Goal: Task Accomplishment & Management: Complete application form

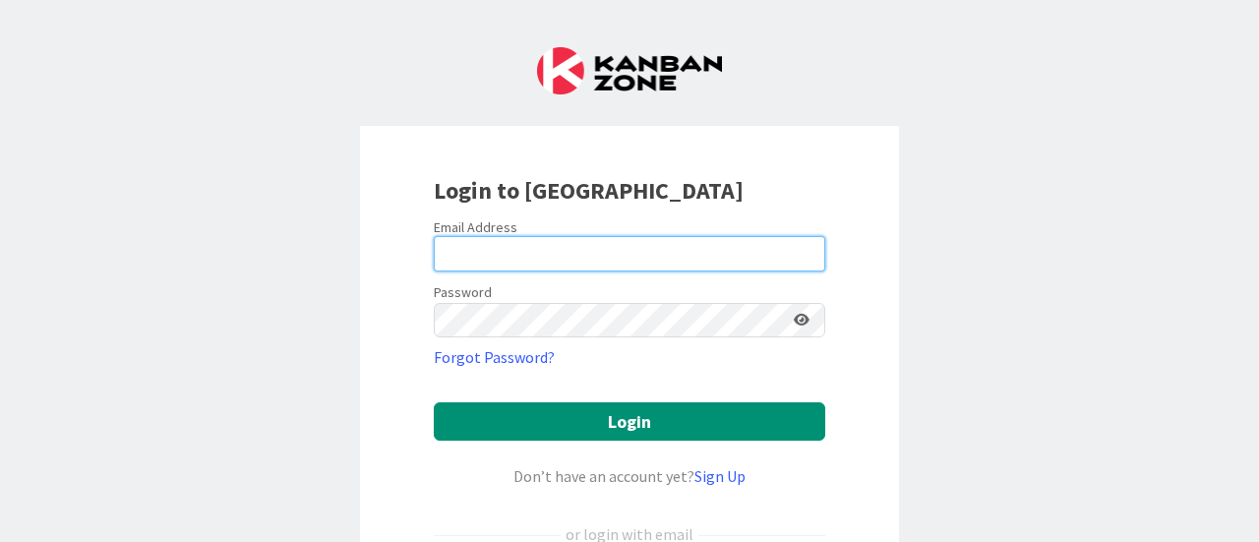
type input "[PERSON_NAME][EMAIL_ADDRESS][PERSON_NAME][DOMAIN_NAME]"
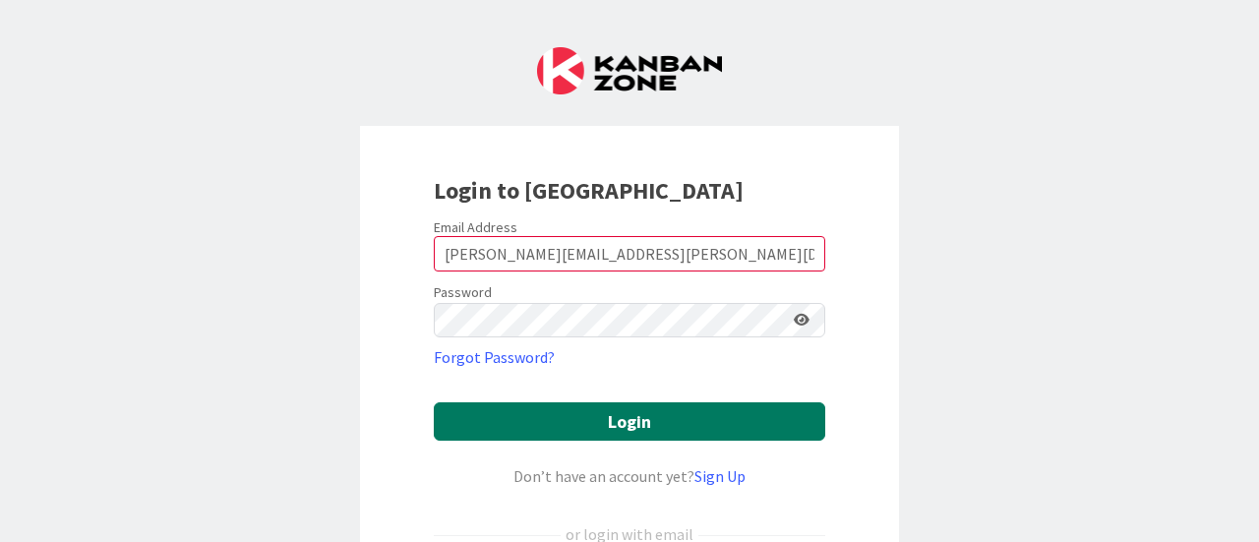
click at [628, 414] on button "Login" at bounding box center [630, 421] width 392 height 38
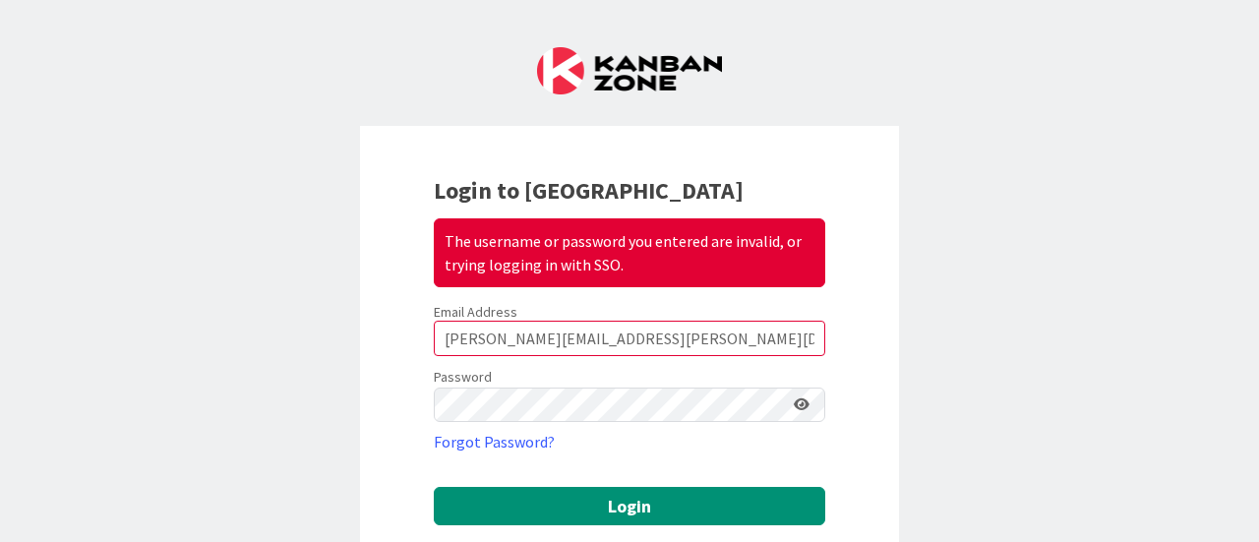
scroll to position [295, 0]
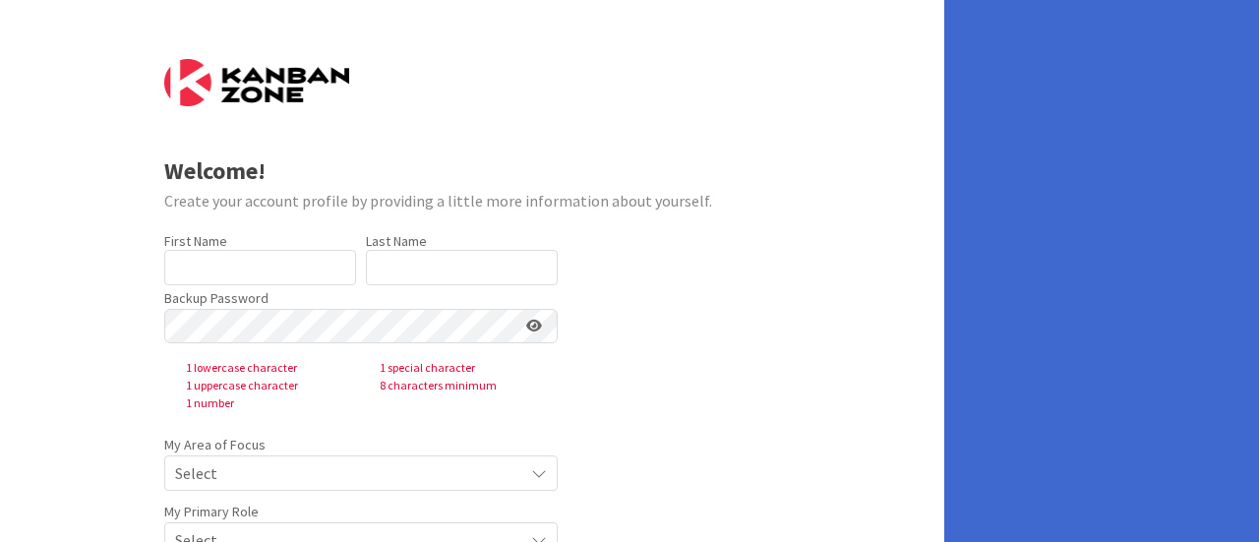
type input "[PERSON_NAME]"
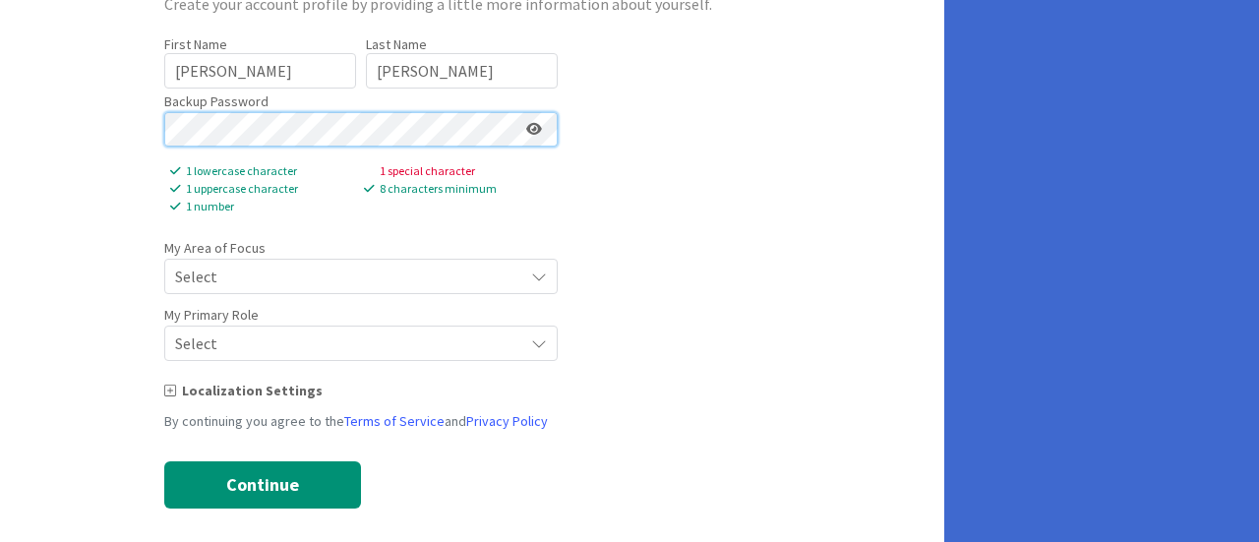
scroll to position [177, 0]
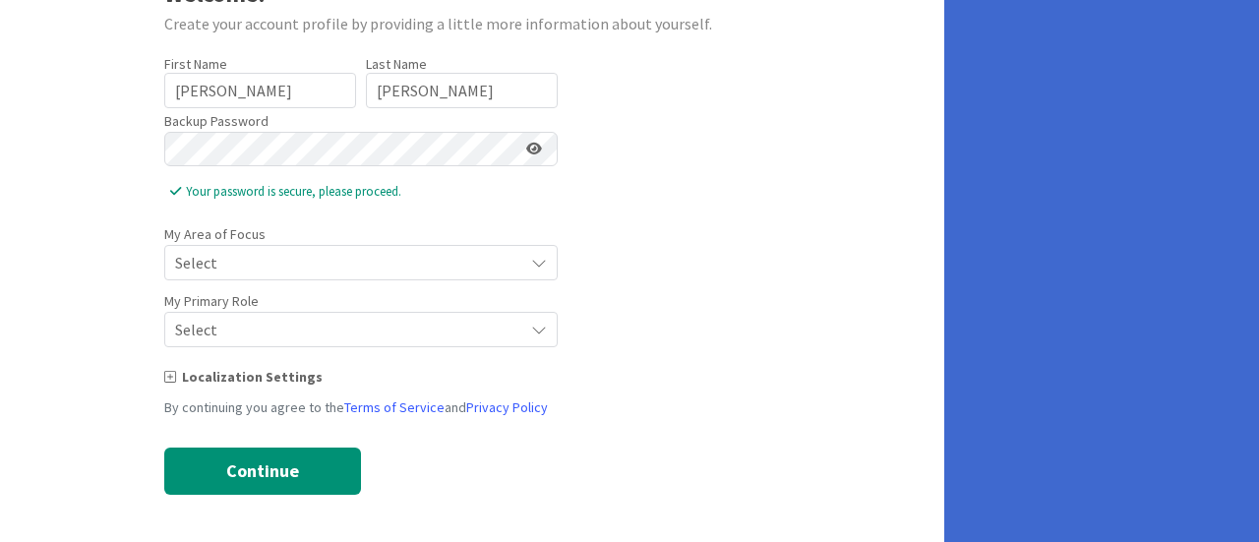
click at [372, 269] on span "Select" at bounding box center [344, 263] width 338 height 28
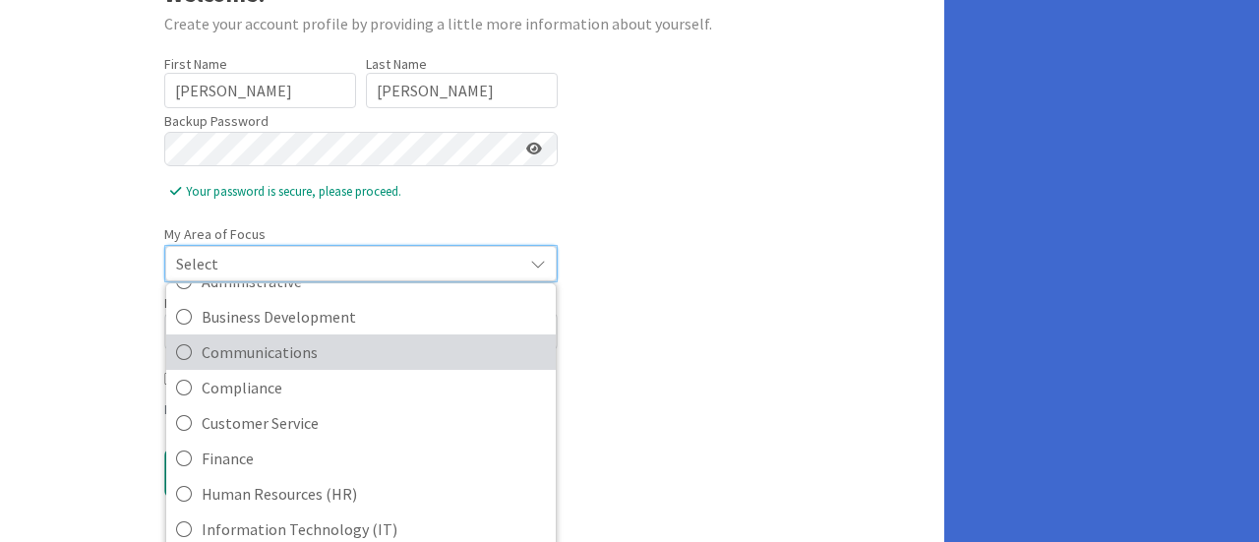
scroll to position [197, 0]
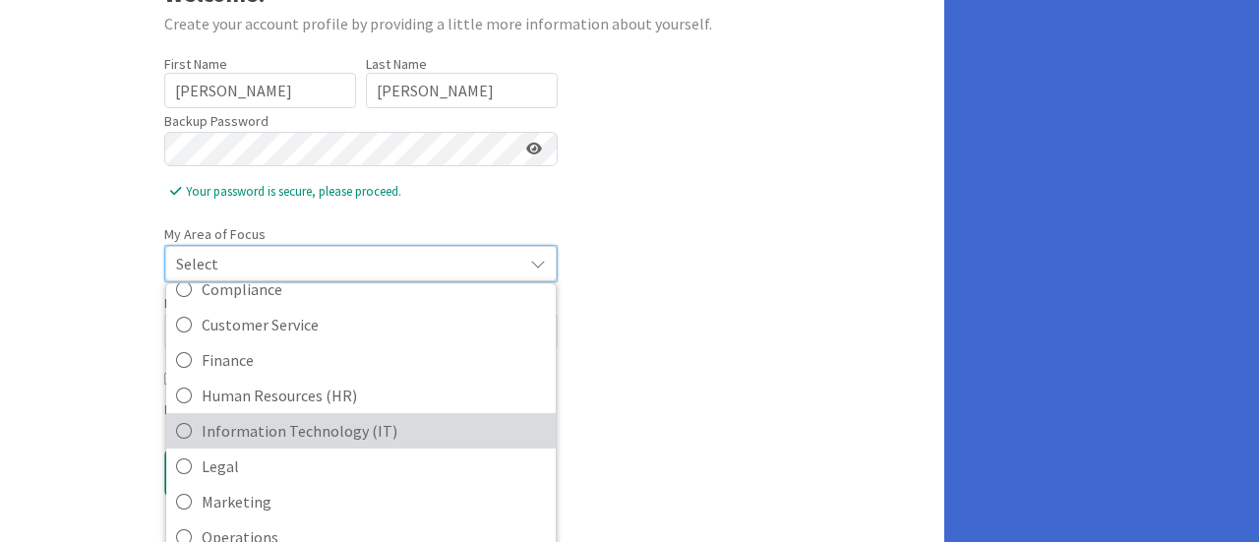
click at [291, 435] on span "Information Technology (IT)" at bounding box center [374, 431] width 344 height 30
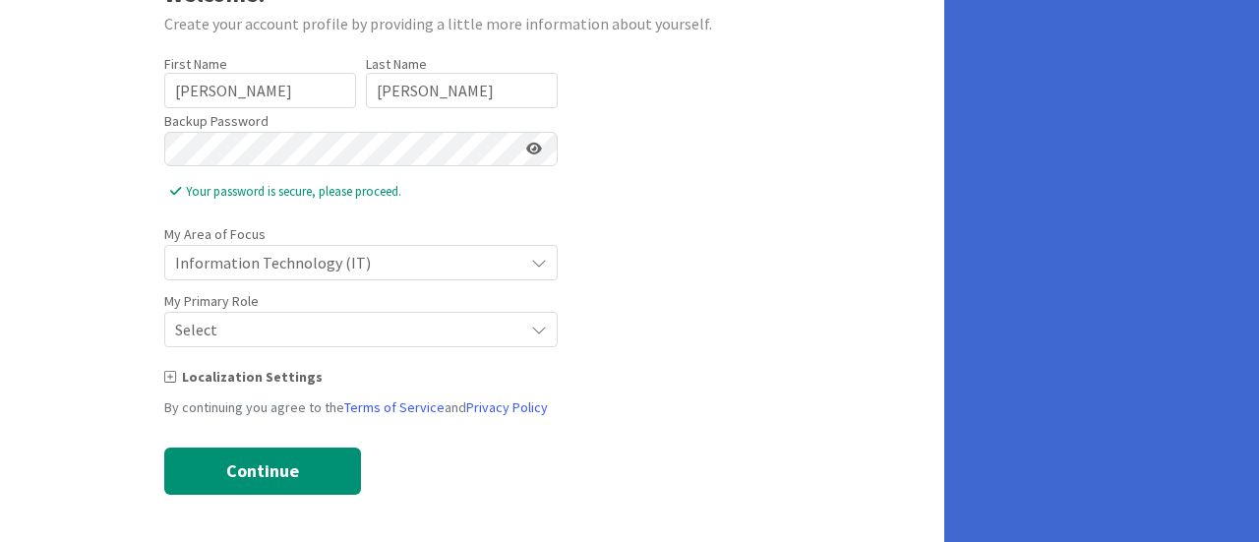
click at [250, 318] on span "Select" at bounding box center [344, 330] width 338 height 28
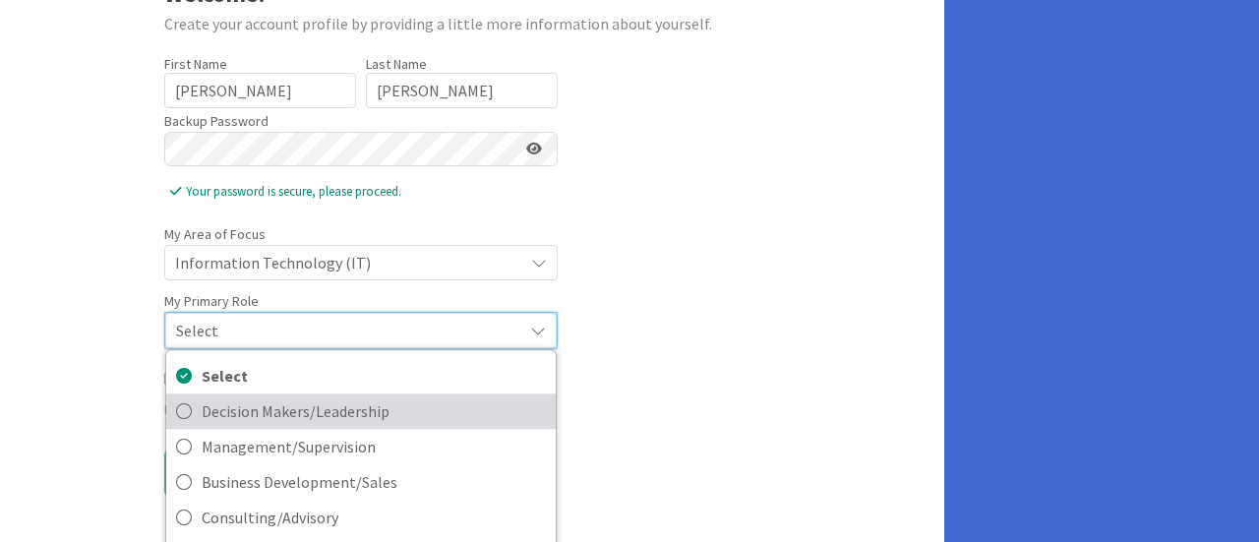
click at [272, 403] on span "Decision Makers/Leadership" at bounding box center [374, 412] width 344 height 30
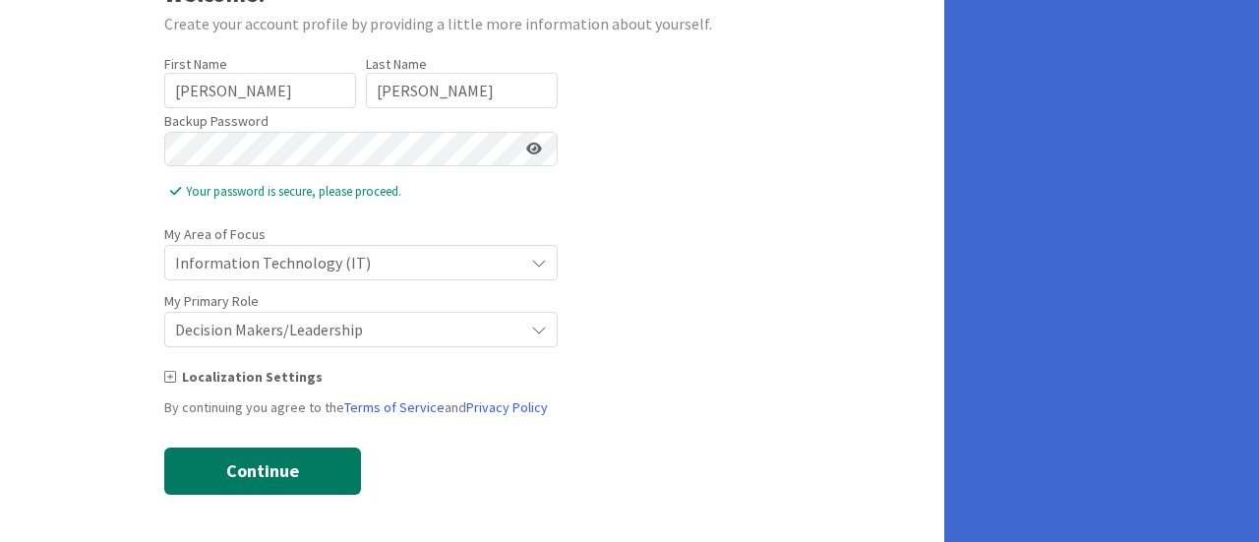
click at [223, 462] on button "Continue" at bounding box center [262, 471] width 197 height 47
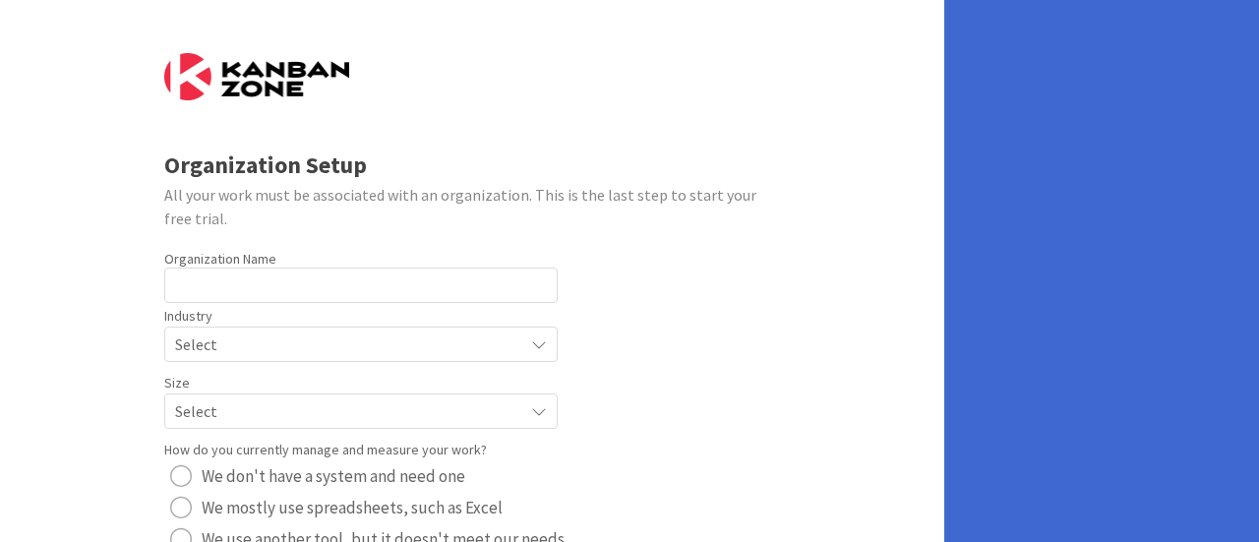
scroll to position [0, 0]
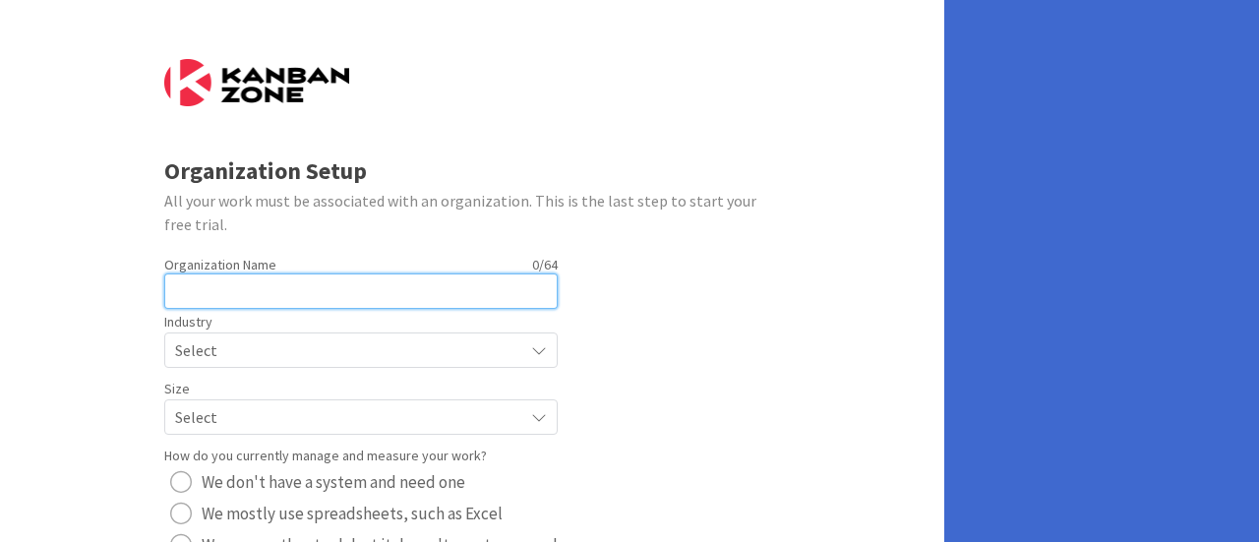
click at [495, 301] on input "text" at bounding box center [361, 291] width 394 height 35
type input "hk"
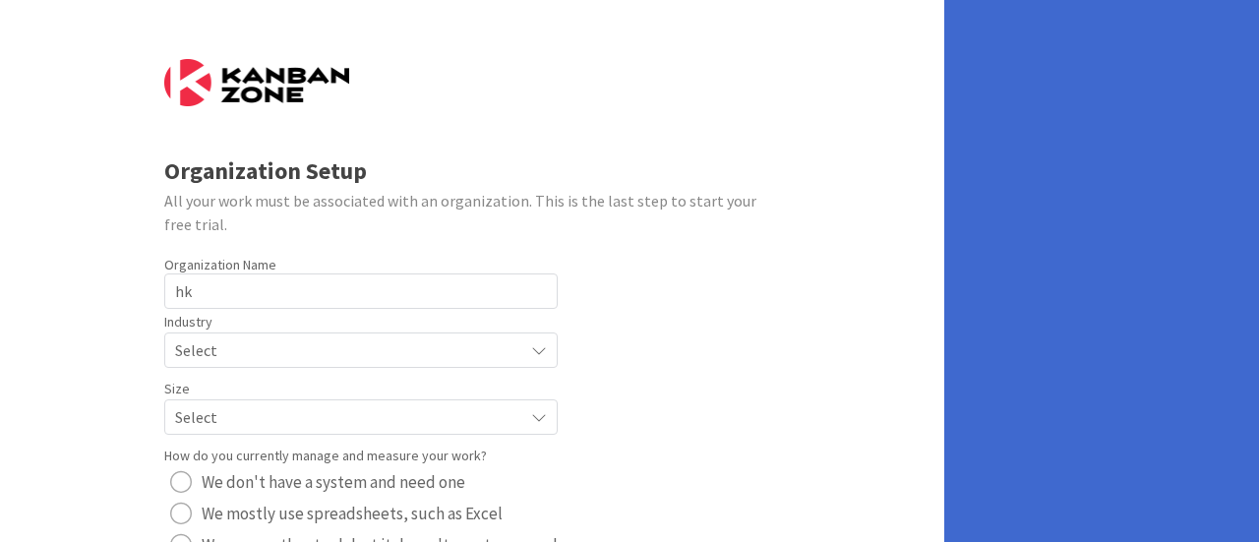
radio button "radio"
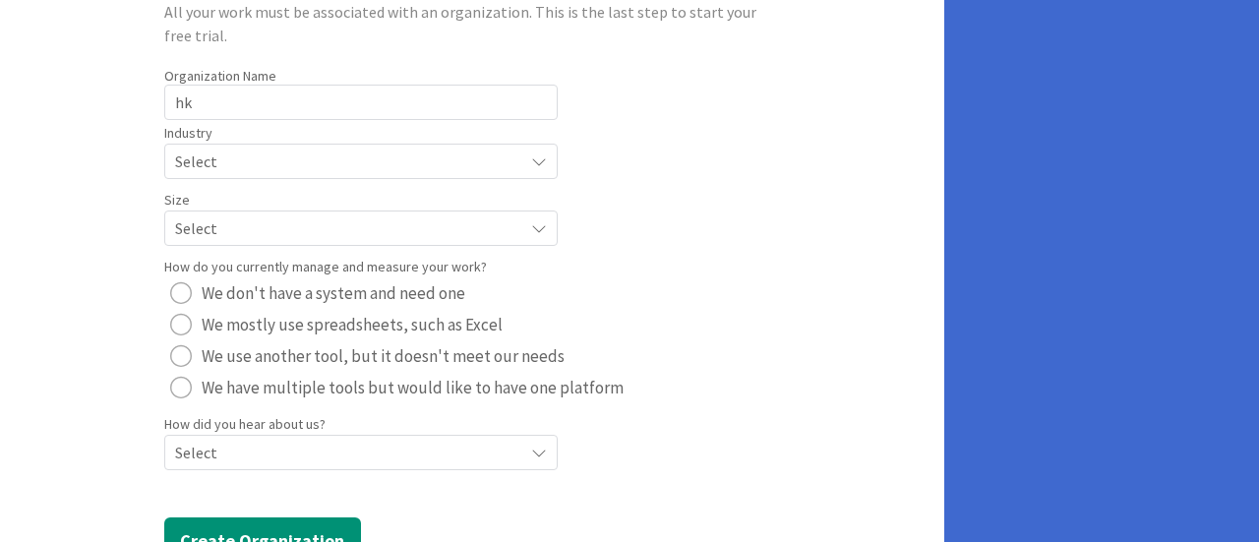
scroll to position [197, 0]
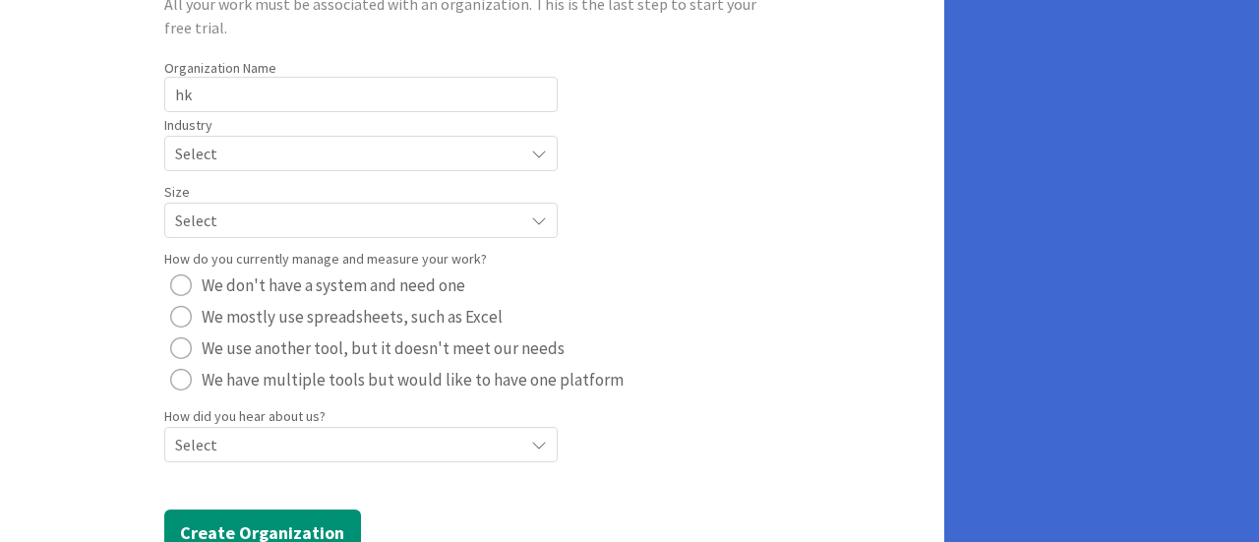
click at [190, 288] on div "radio" at bounding box center [181, 286] width 22 height 22
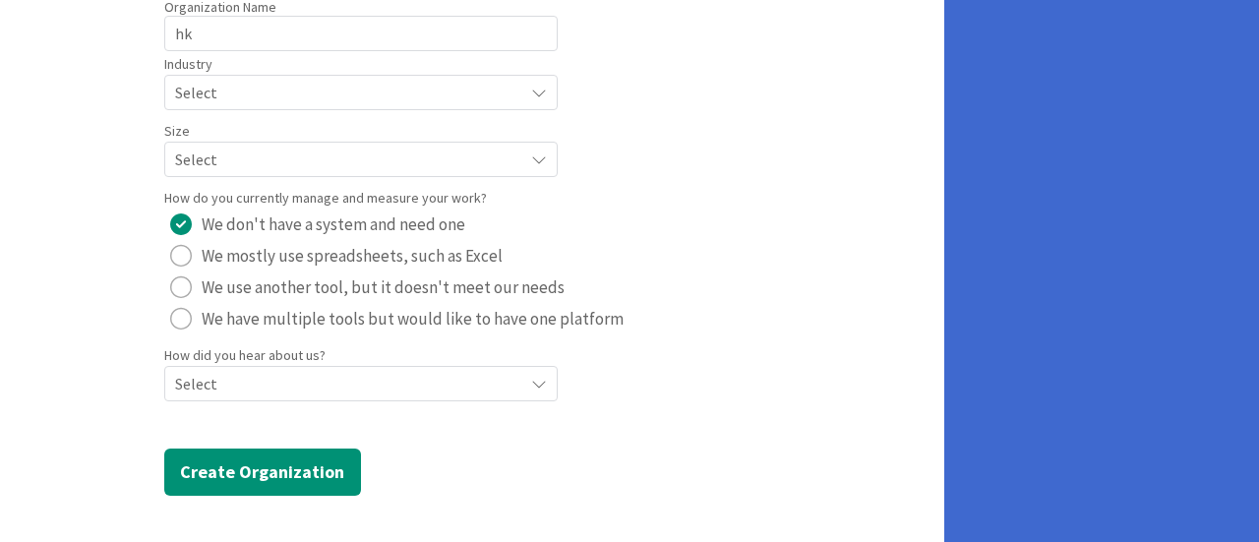
scroll to position [260, 0]
click at [386, 395] on div "Select" at bounding box center [361, 381] width 394 height 35
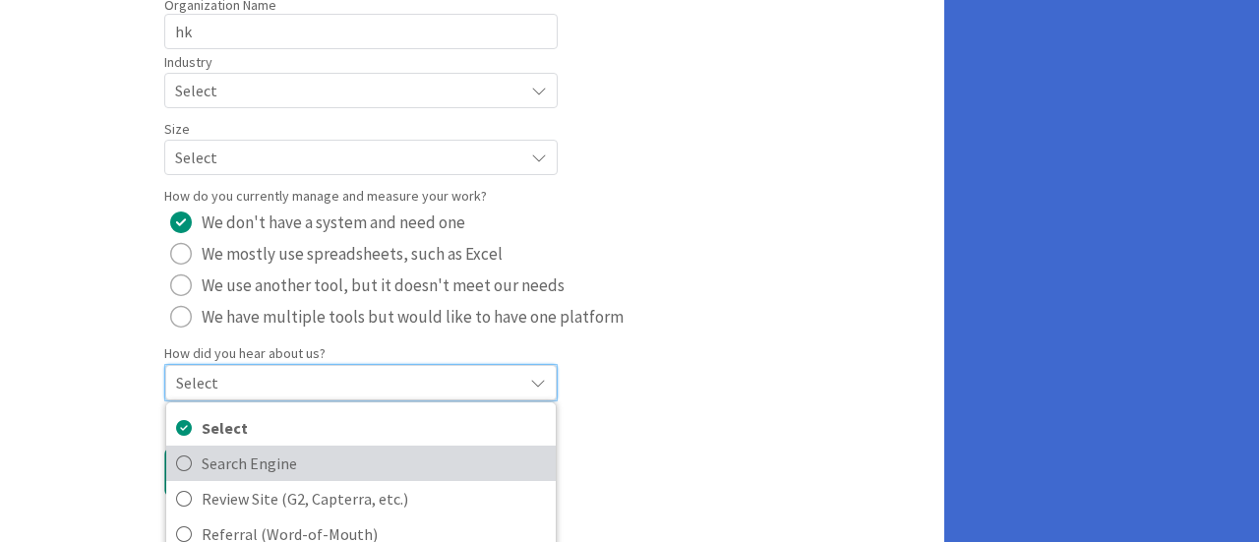
click at [291, 449] on span "Search Engine" at bounding box center [374, 464] width 344 height 30
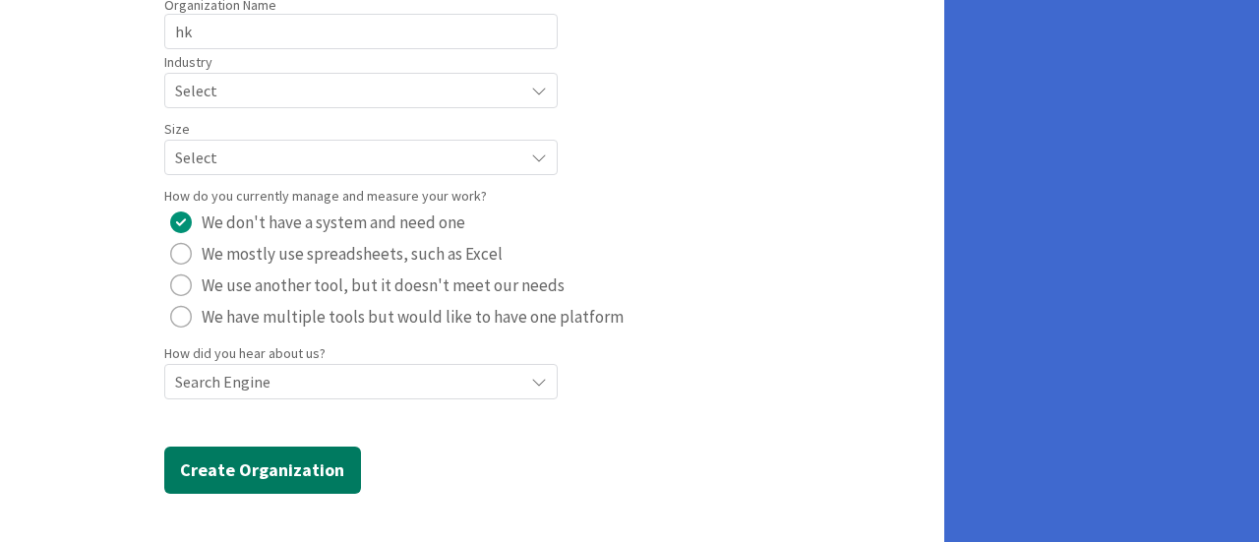
click at [266, 468] on button "Create Organization" at bounding box center [262, 470] width 197 height 47
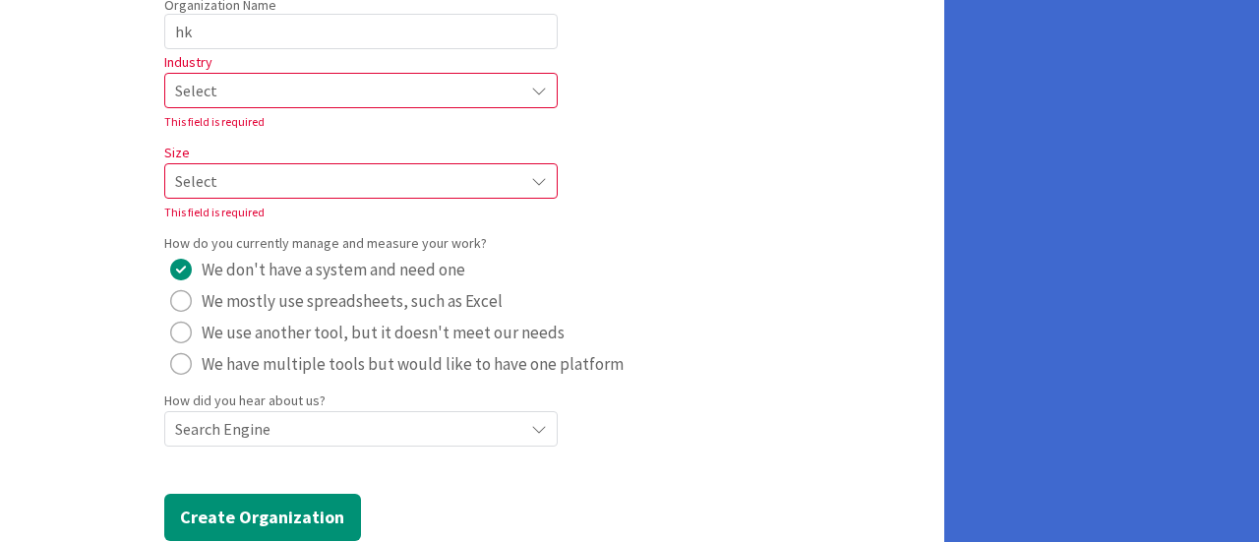
click at [256, 92] on span "Select" at bounding box center [344, 91] width 338 height 28
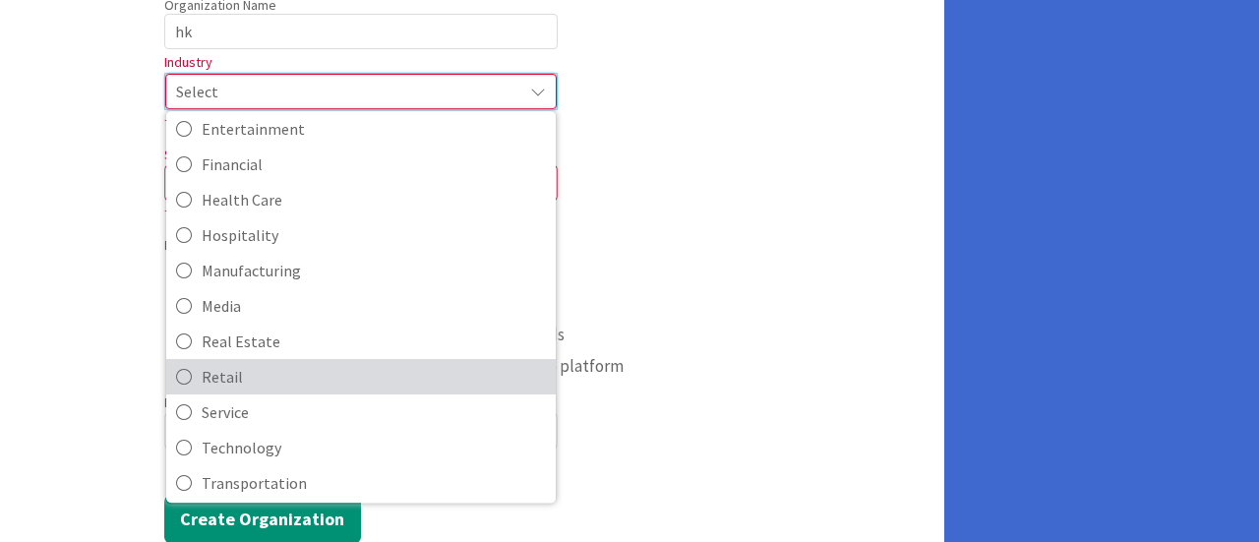
scroll to position [190, 0]
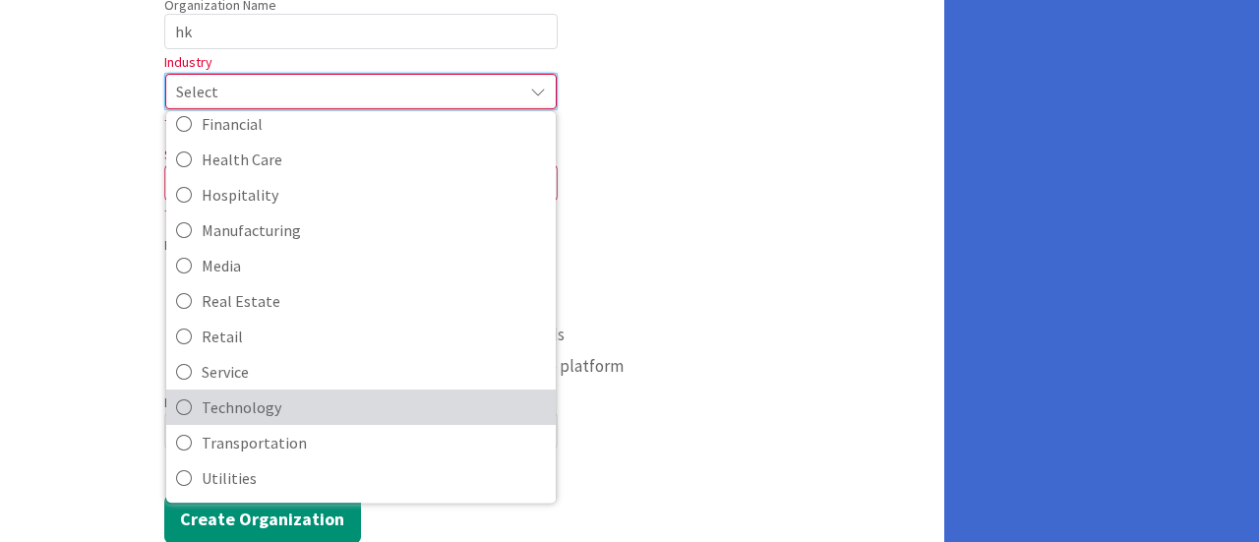
click at [222, 401] on span "Technology" at bounding box center [374, 408] width 344 height 30
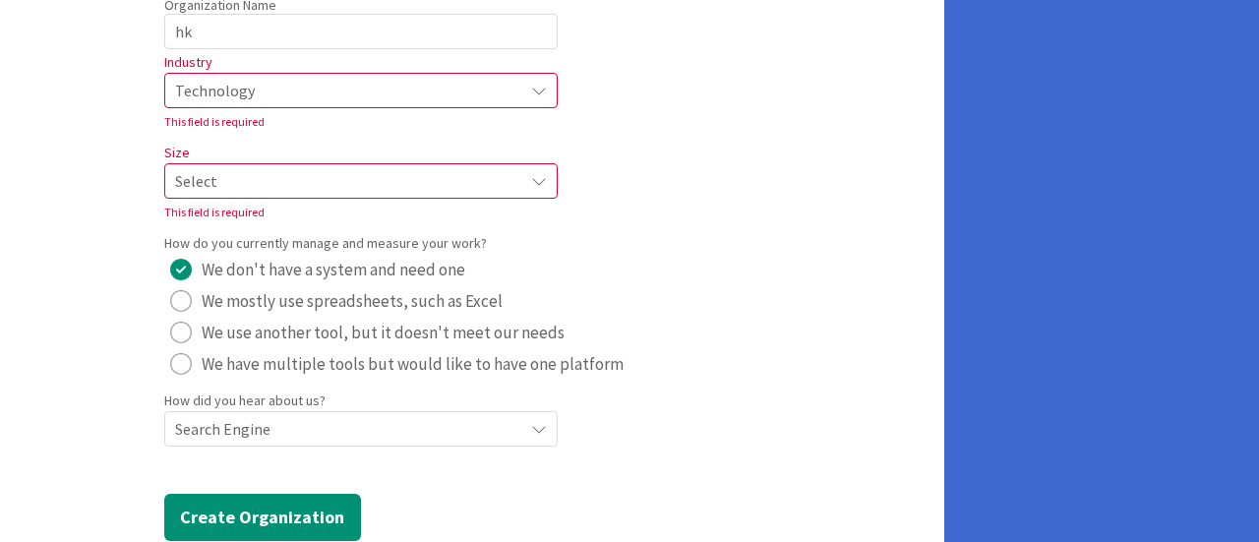
click at [281, 182] on span "Select" at bounding box center [344, 181] width 338 height 28
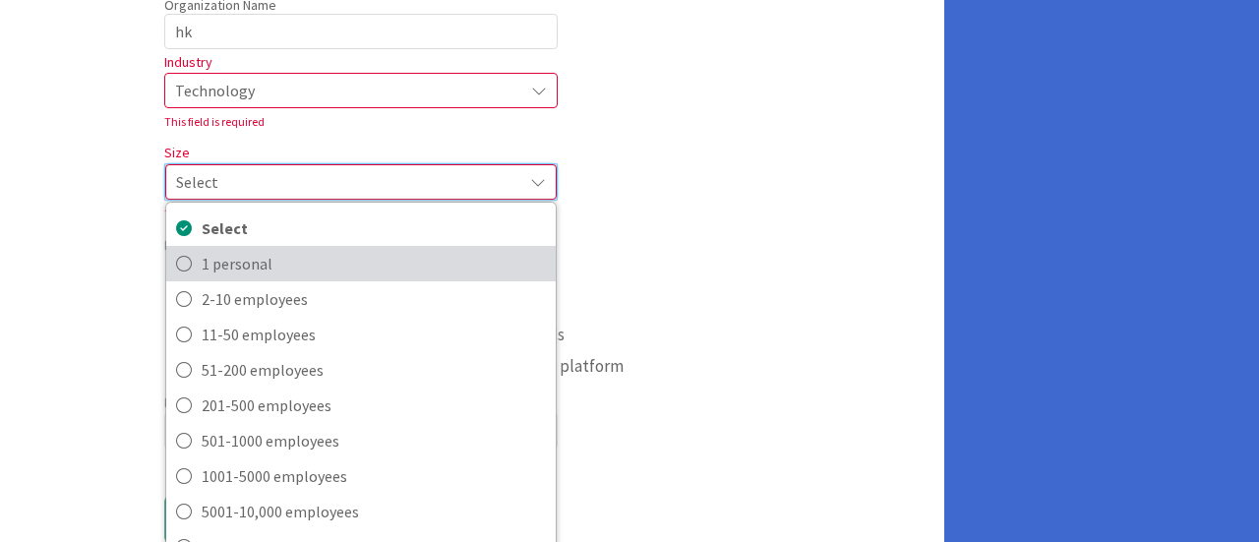
click at [220, 261] on span "1 personal" at bounding box center [374, 264] width 344 height 30
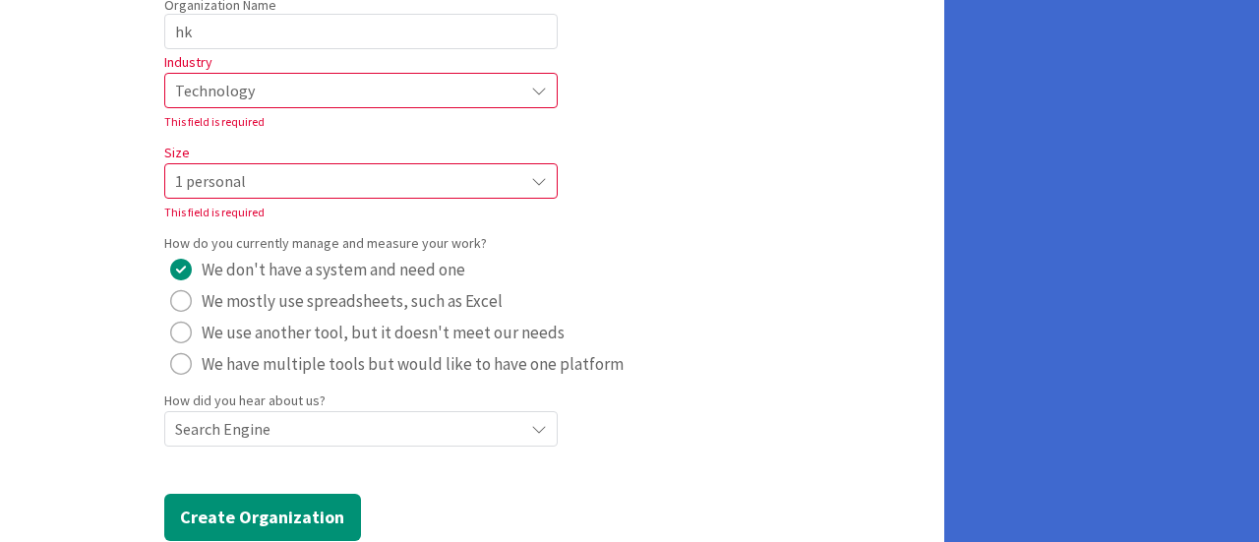
scroll to position [307, 0]
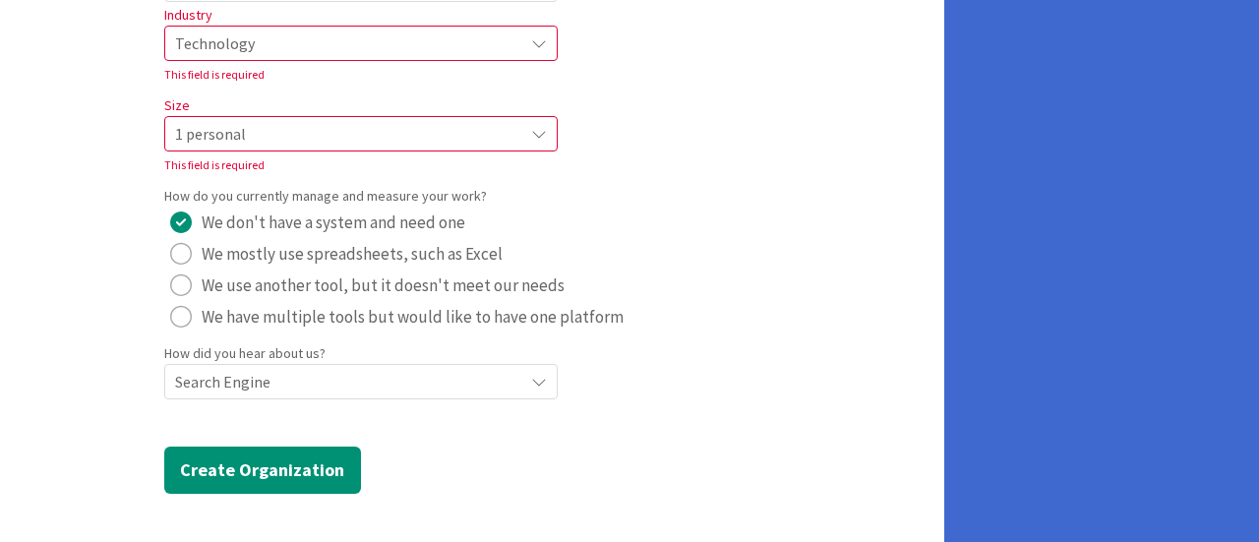
click at [305, 386] on span "Search Engine" at bounding box center [344, 382] width 338 height 28
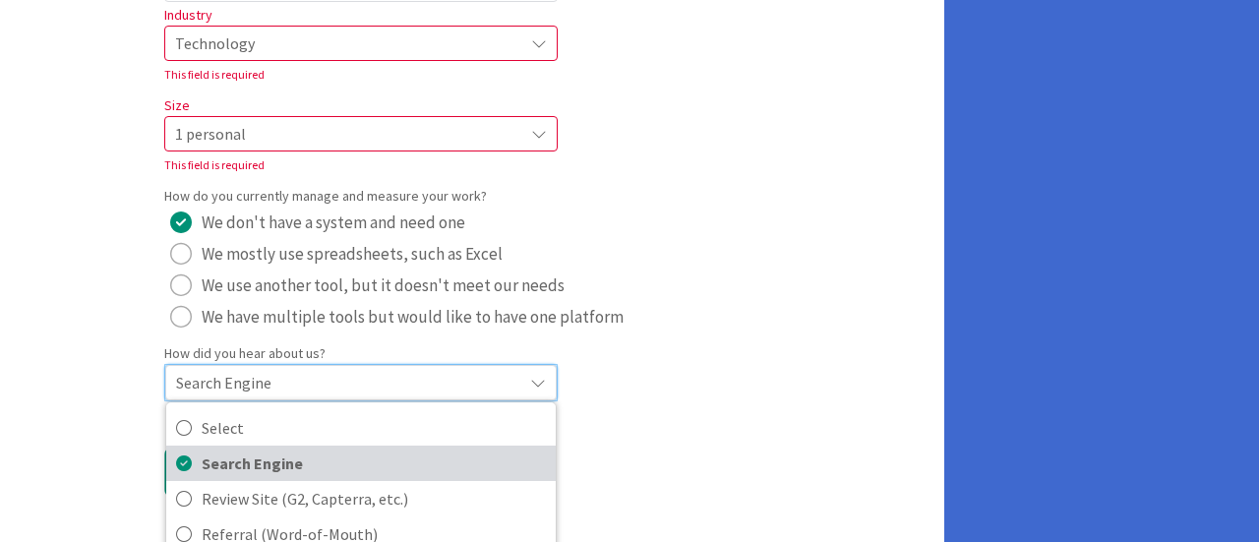
click at [253, 463] on span "Search Engine" at bounding box center [374, 464] width 344 height 30
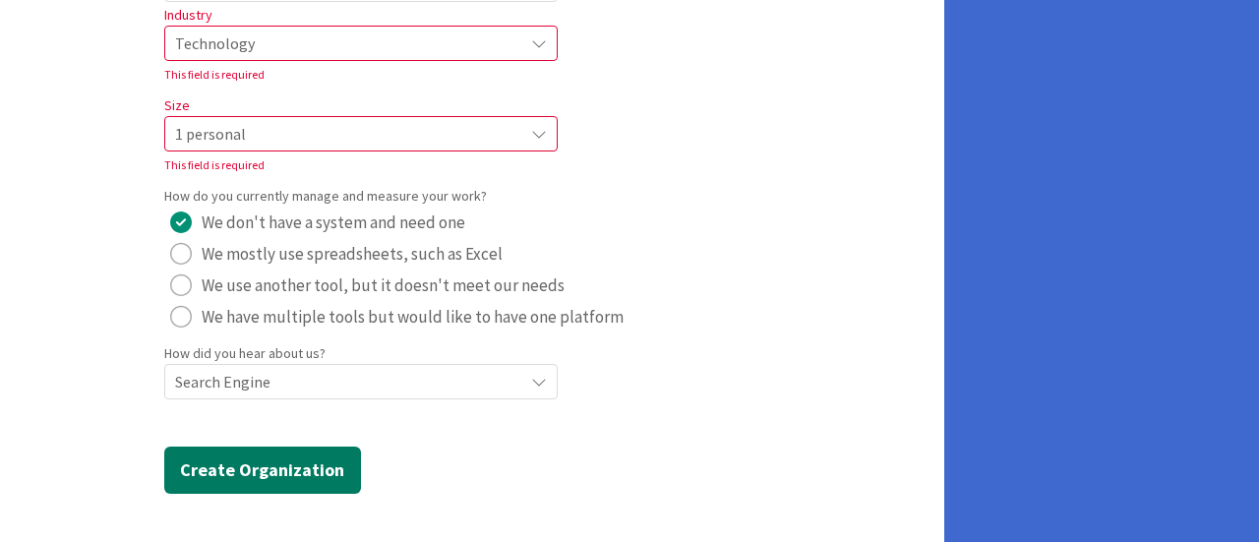
click at [246, 471] on button "Create Organization" at bounding box center [262, 470] width 197 height 47
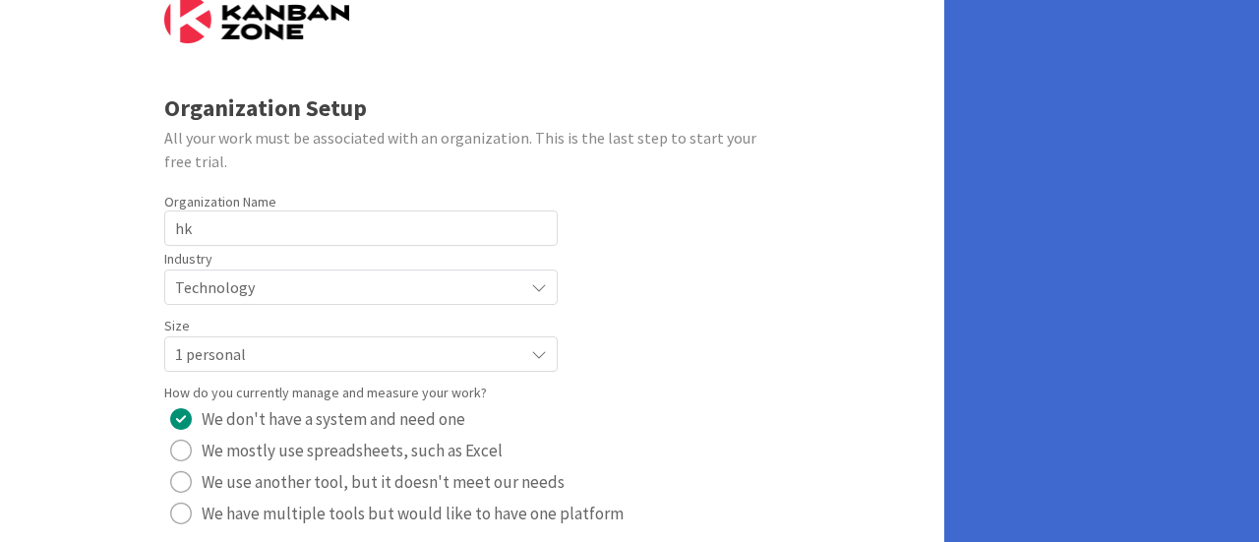
scroll to position [161, 0]
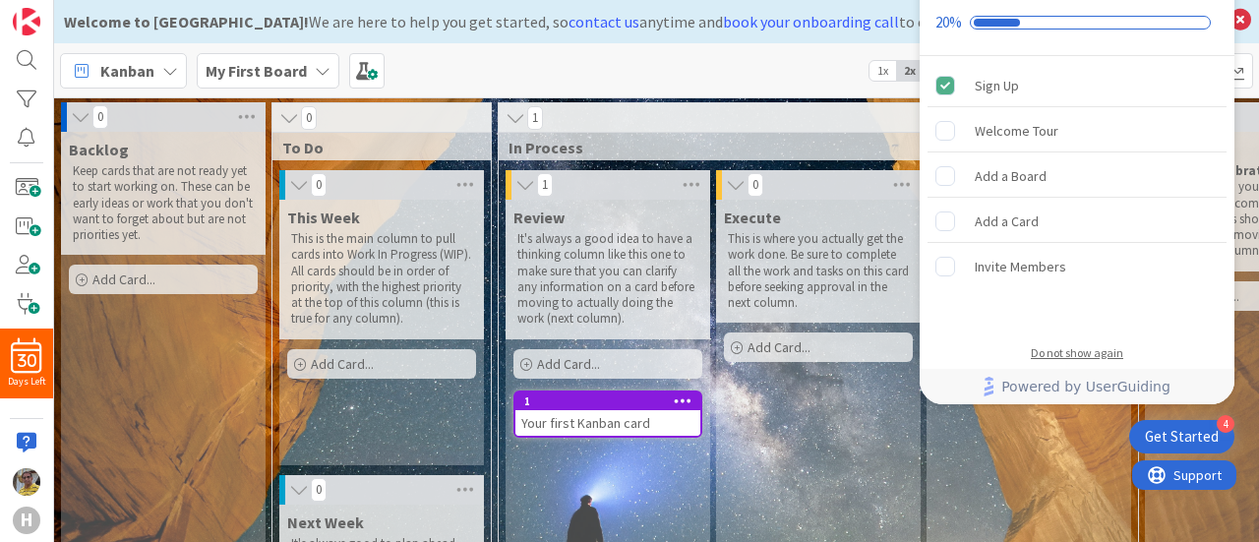
click at [1046, 351] on div "Do not show again" at bounding box center [1077, 353] width 92 height 16
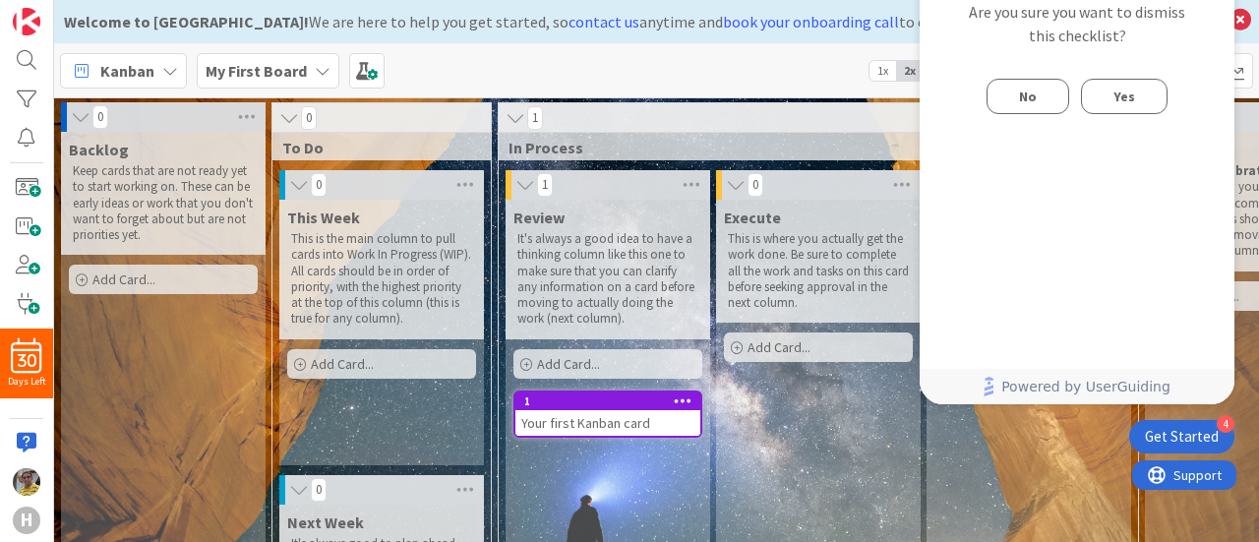
click at [1137, 88] on button "Yes" at bounding box center [1124, 96] width 87 height 35
